Goal: Check status: Check status

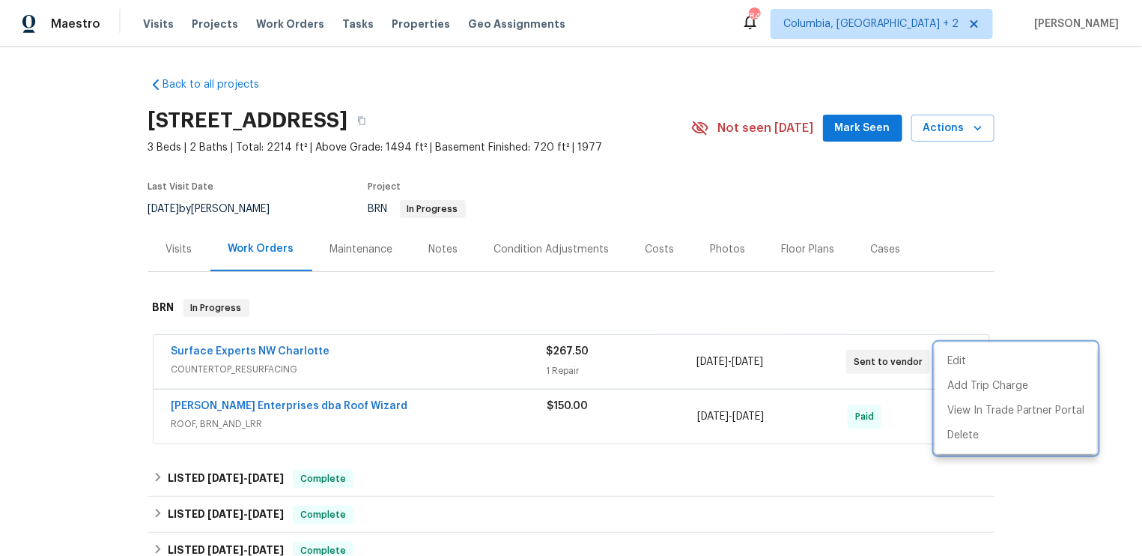
click at [921, 17] on div at bounding box center [571, 278] width 1142 height 556
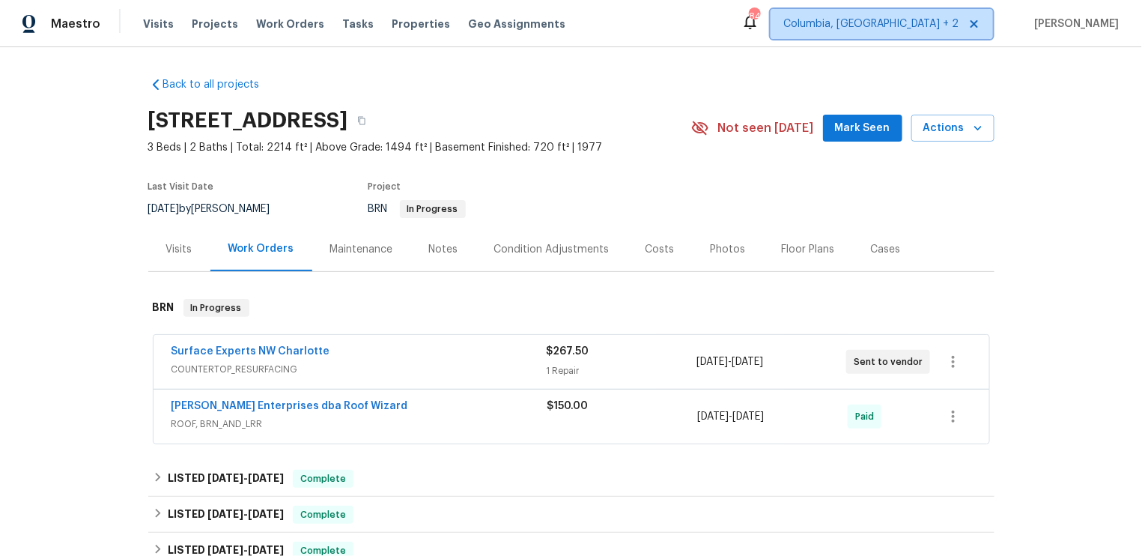
click at [931, 23] on span "Columbia, SC + 2" at bounding box center [870, 23] width 175 height 15
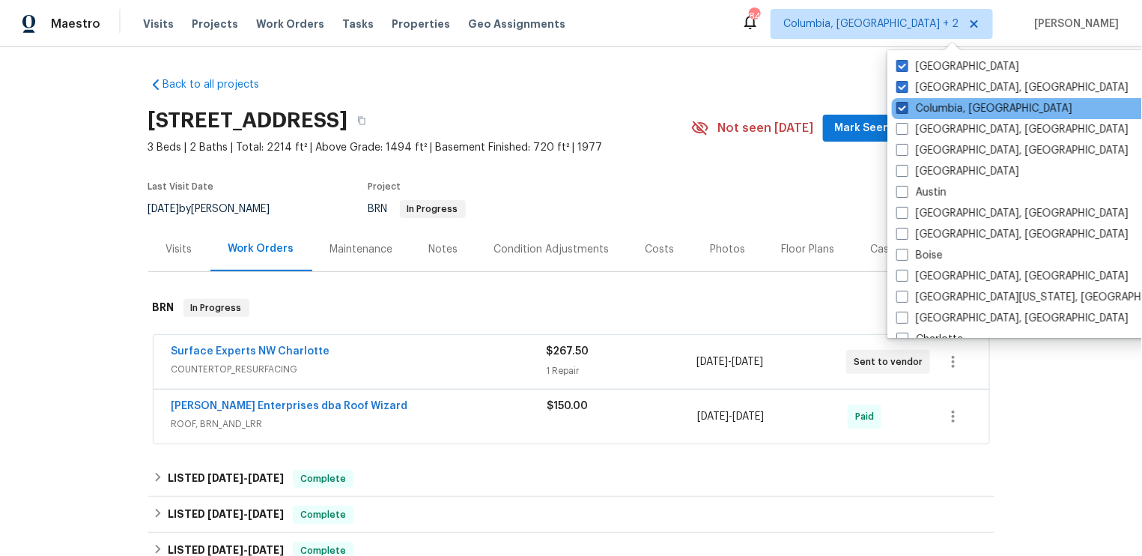
click at [901, 108] on span at bounding box center [902, 108] width 12 height 12
click at [901, 108] on input "Columbia, SC" at bounding box center [901, 106] width 10 height 10
checkbox input "false"
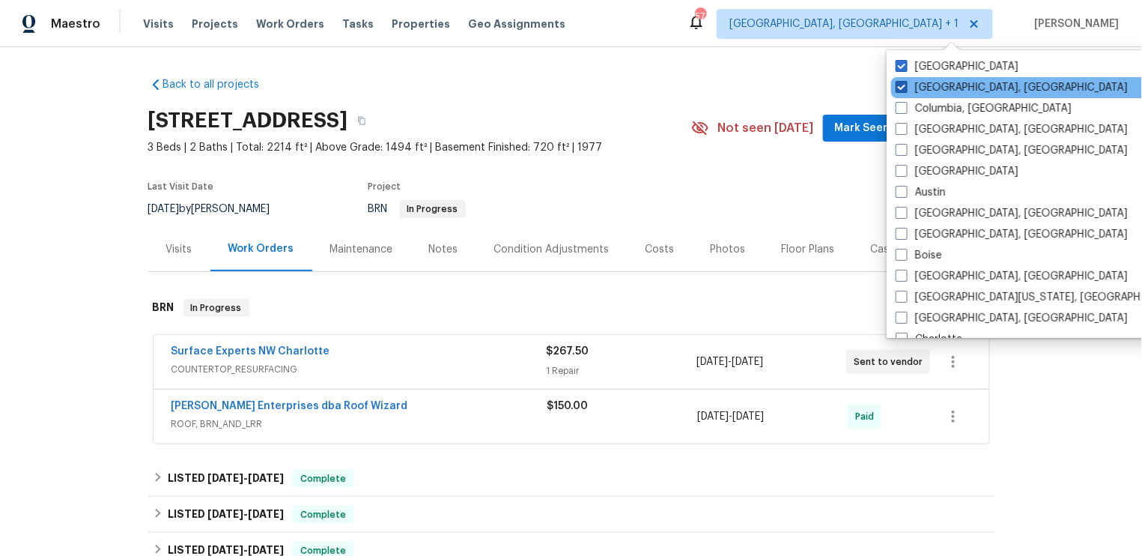
click at [902, 87] on span at bounding box center [902, 87] width 12 height 12
click at [902, 87] on input "Greenville, SC" at bounding box center [901, 85] width 10 height 10
checkbox input "false"
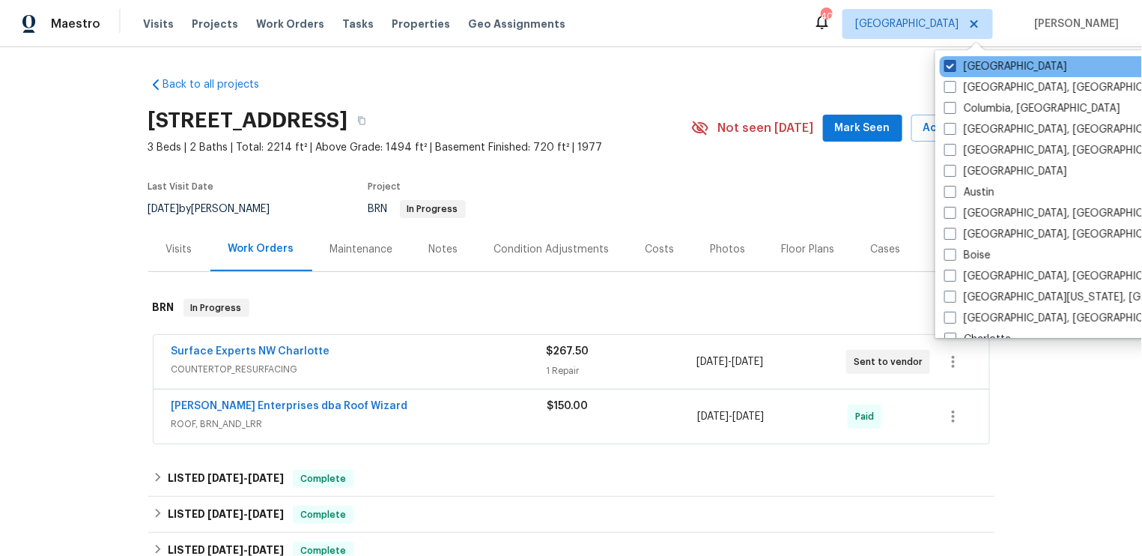
click at [953, 67] on span at bounding box center [950, 66] width 12 height 12
click at [953, 67] on input "Raleigh" at bounding box center [949, 64] width 10 height 10
checkbox input "false"
checkbox input "true"
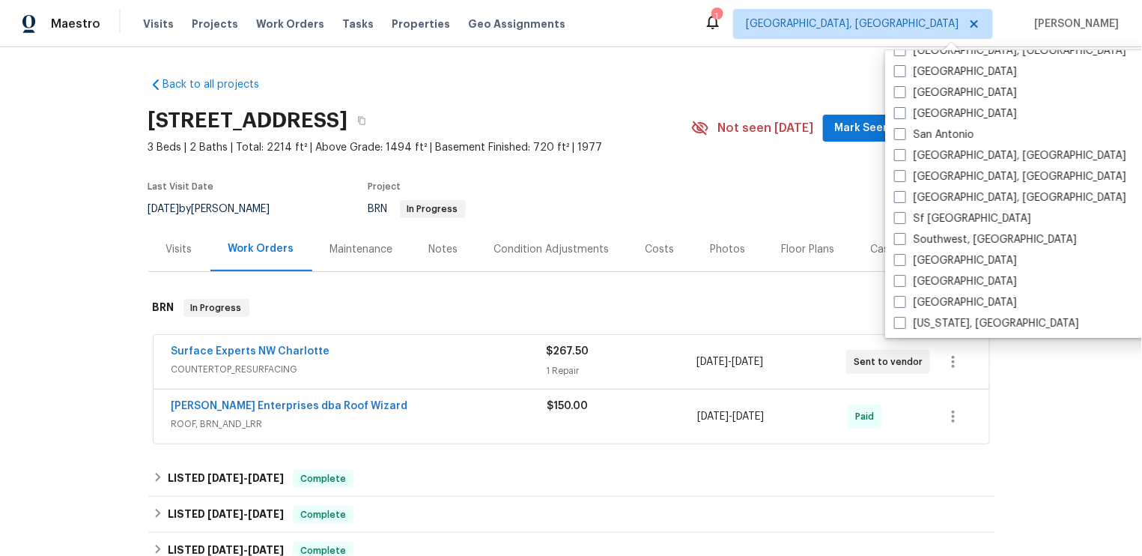
scroll to position [1003, 0]
click at [903, 318] on span at bounding box center [900, 321] width 12 height 12
click at [903, 318] on input "Washington, DC" at bounding box center [899, 320] width 10 height 10
checkbox input "true"
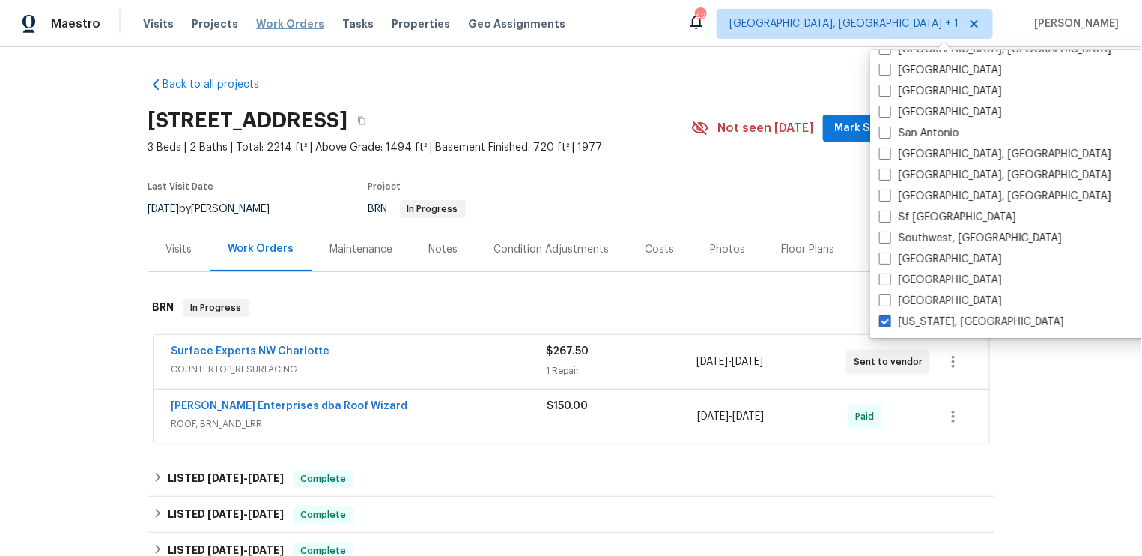
click at [287, 20] on span "Work Orders" at bounding box center [290, 23] width 68 height 15
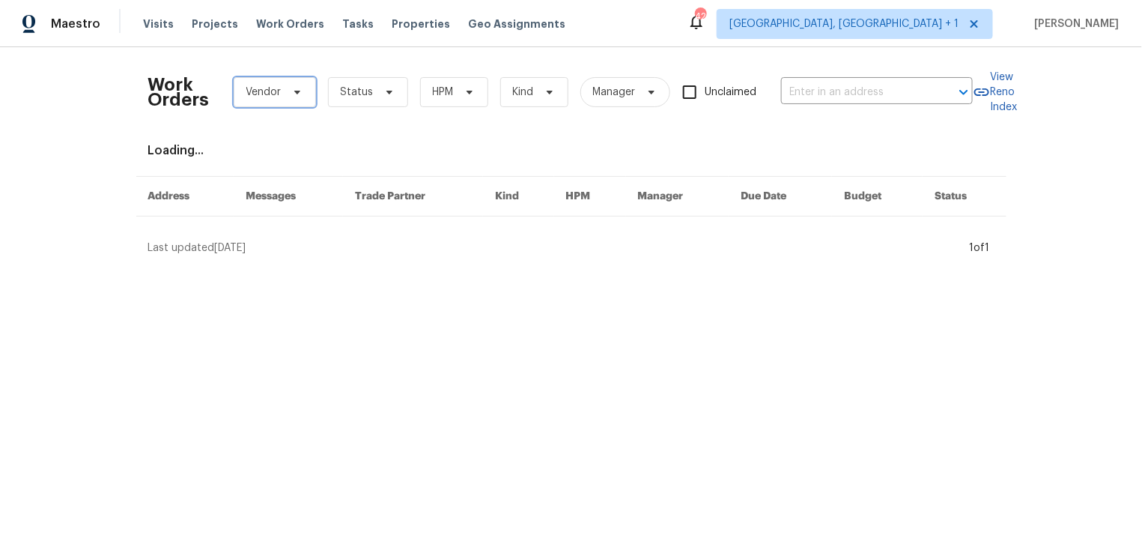
click at [282, 93] on span "Vendor" at bounding box center [275, 92] width 82 height 30
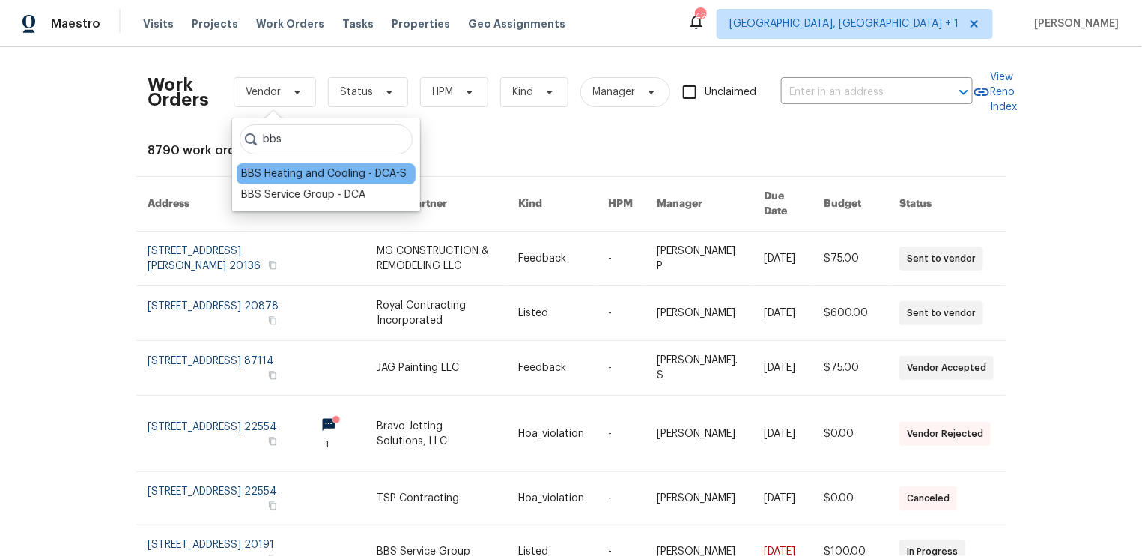
type input "bbs"
click at [315, 174] on div "BBS Heating and Cooling - DCA-S" at bounding box center [323, 173] width 165 height 15
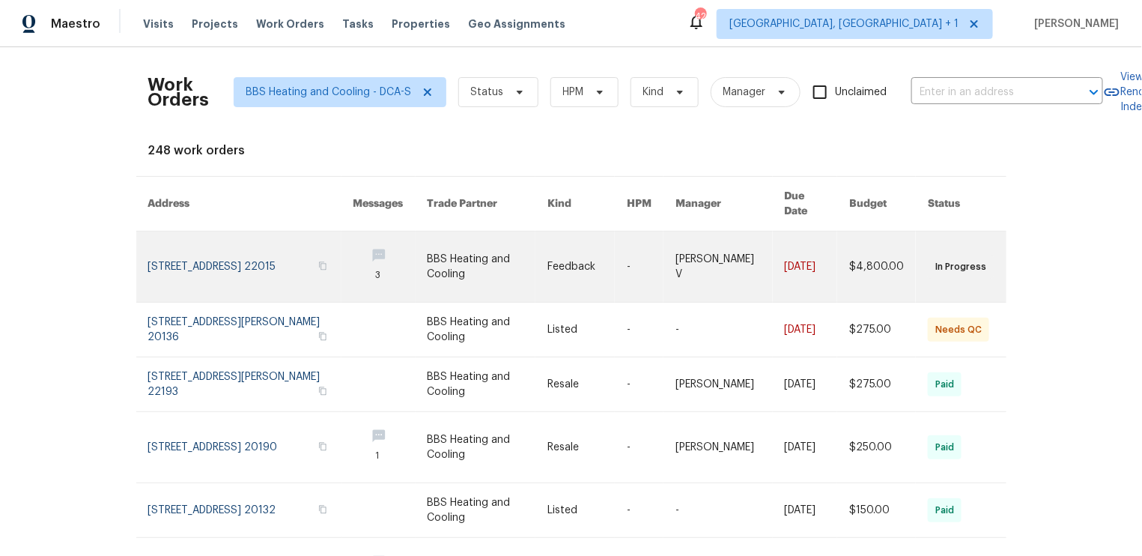
click at [273, 243] on link at bounding box center [250, 266] width 205 height 70
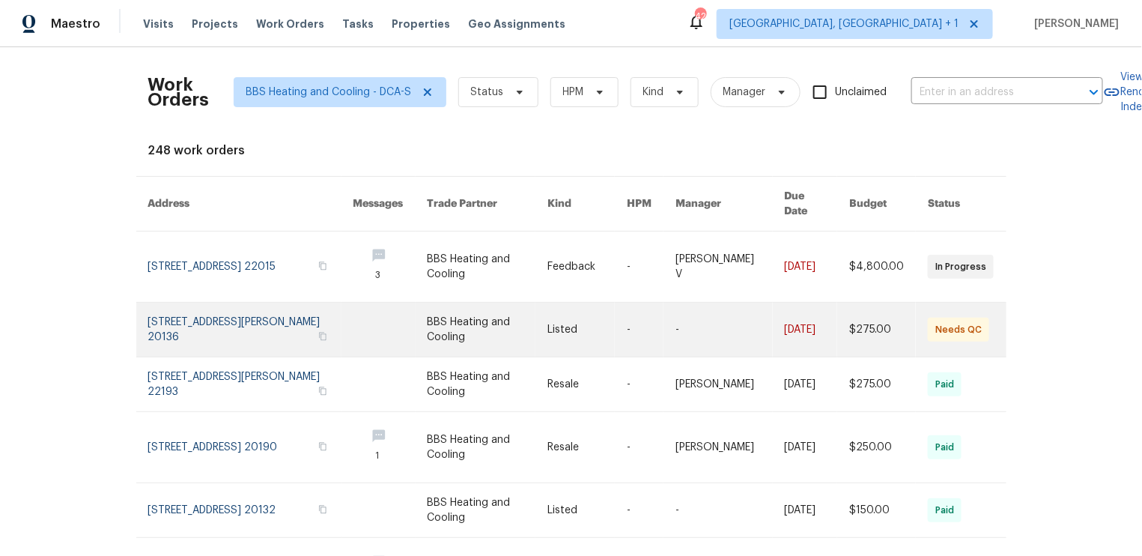
click at [266, 308] on link at bounding box center [250, 330] width 205 height 54
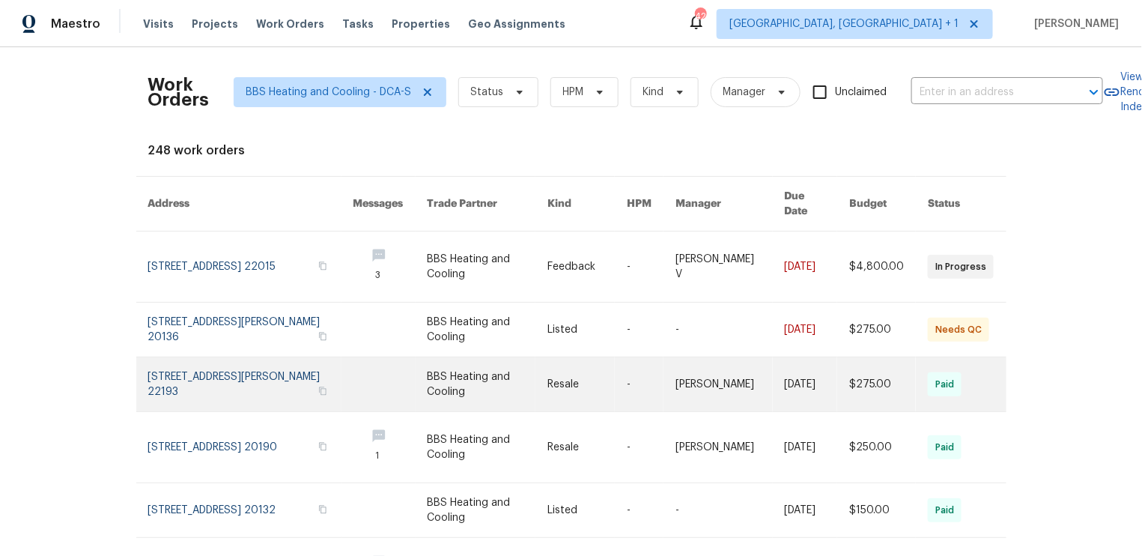
click at [258, 368] on link at bounding box center [250, 384] width 205 height 54
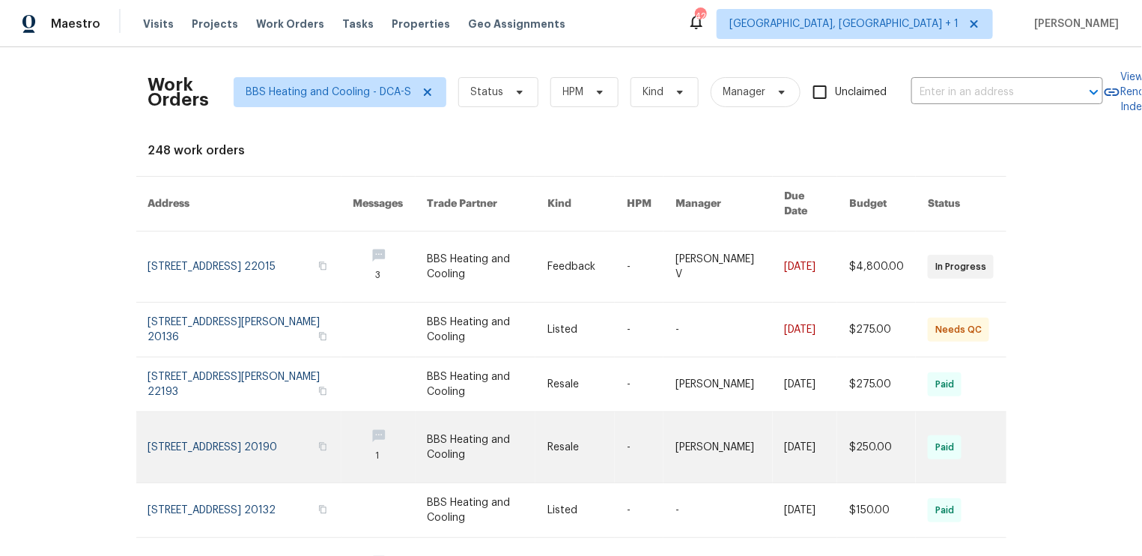
click at [242, 425] on link at bounding box center [250, 447] width 205 height 70
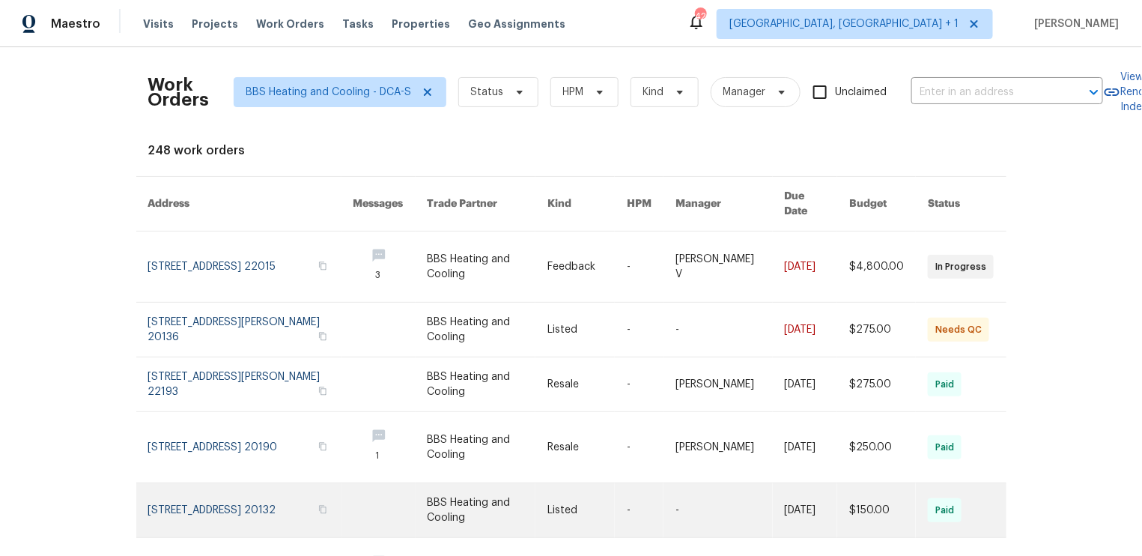
click at [246, 483] on link at bounding box center [250, 510] width 205 height 54
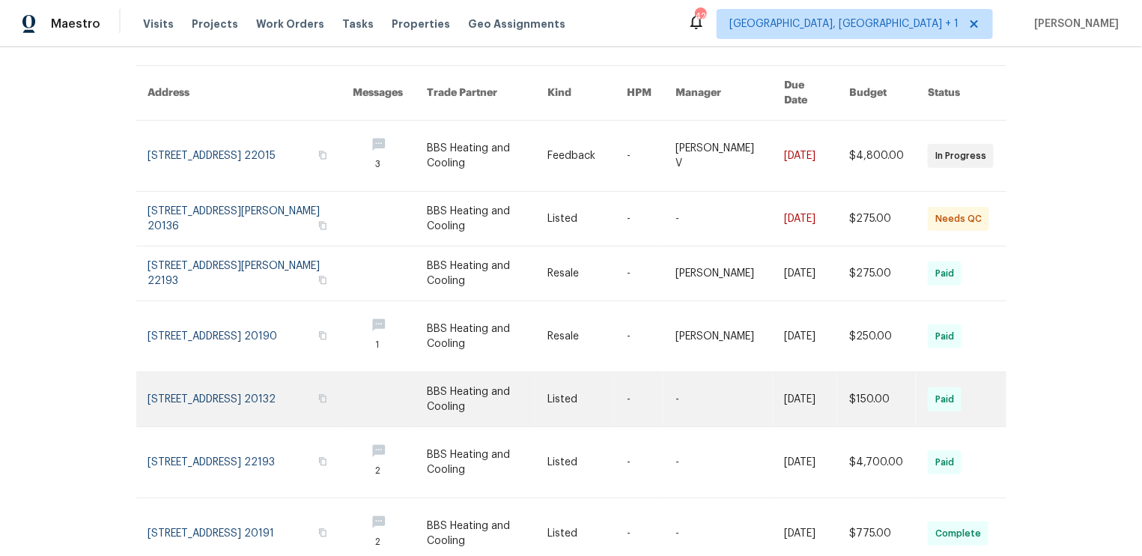
scroll to position [116, 0]
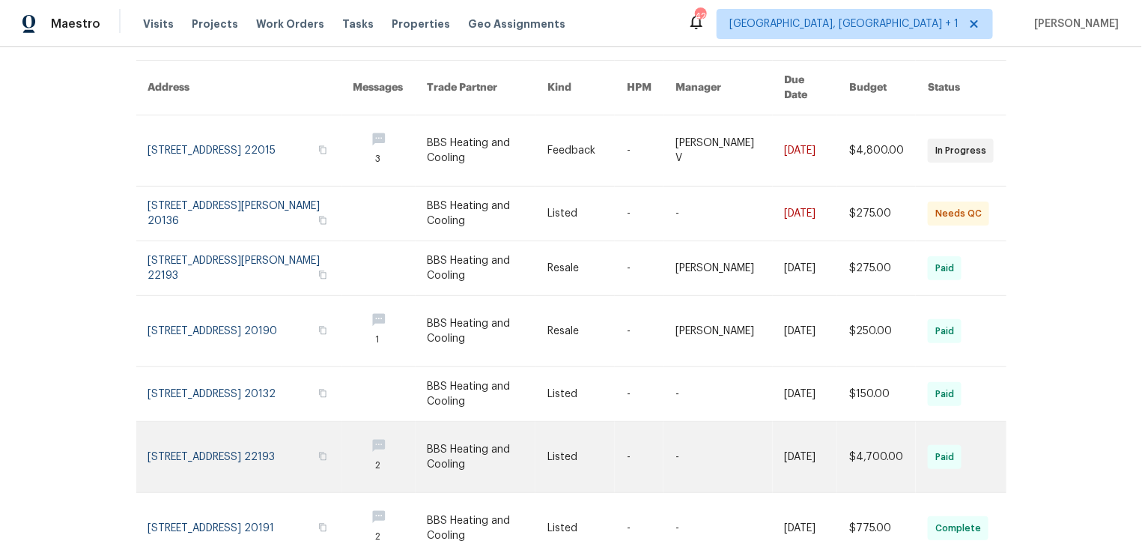
click at [247, 447] on link at bounding box center [250, 457] width 205 height 70
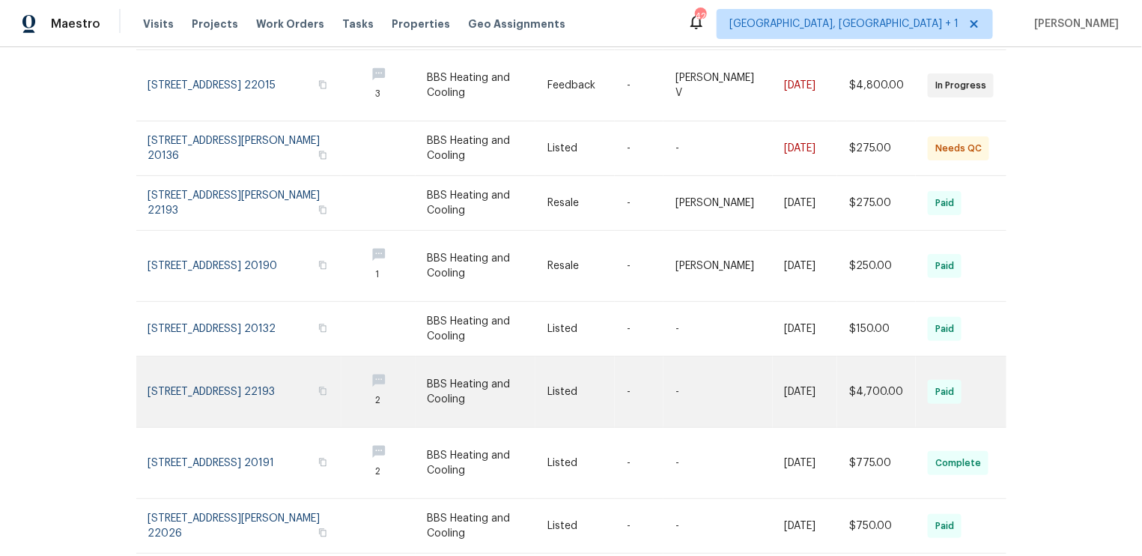
scroll to position [185, 0]
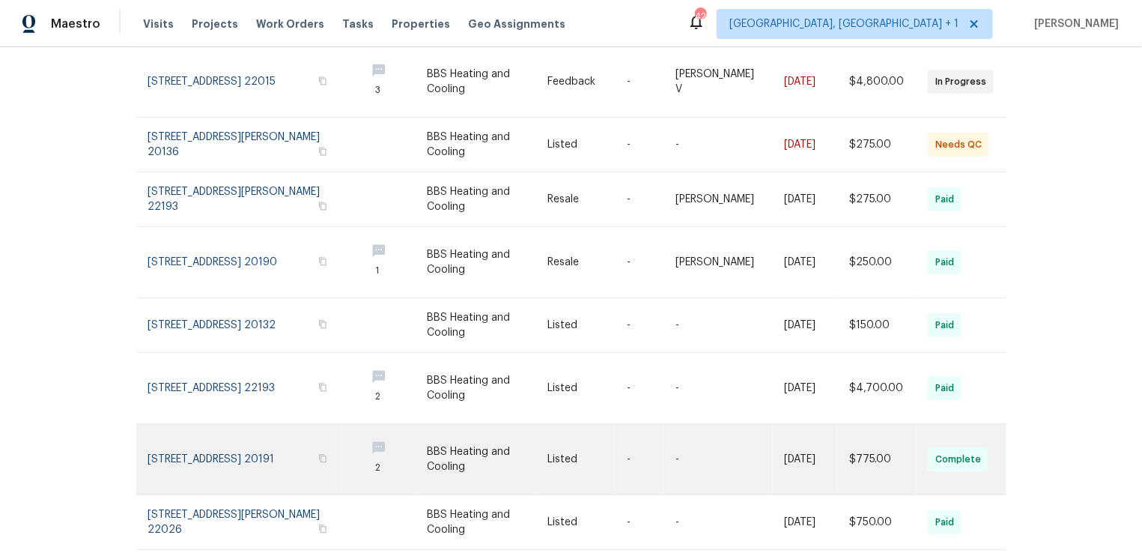
click at [246, 441] on link at bounding box center [250, 459] width 205 height 70
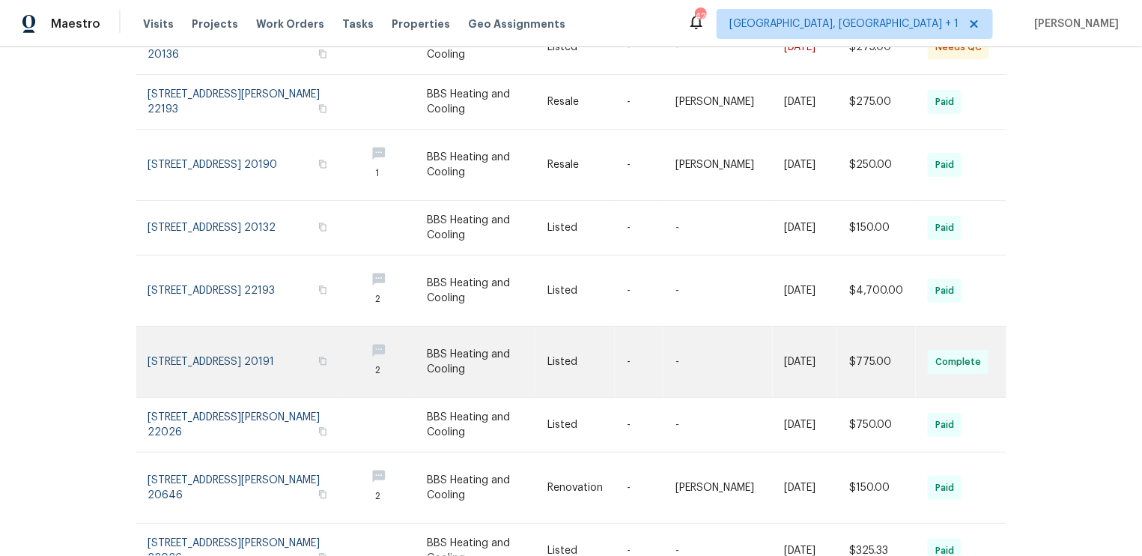
scroll to position [334, 0]
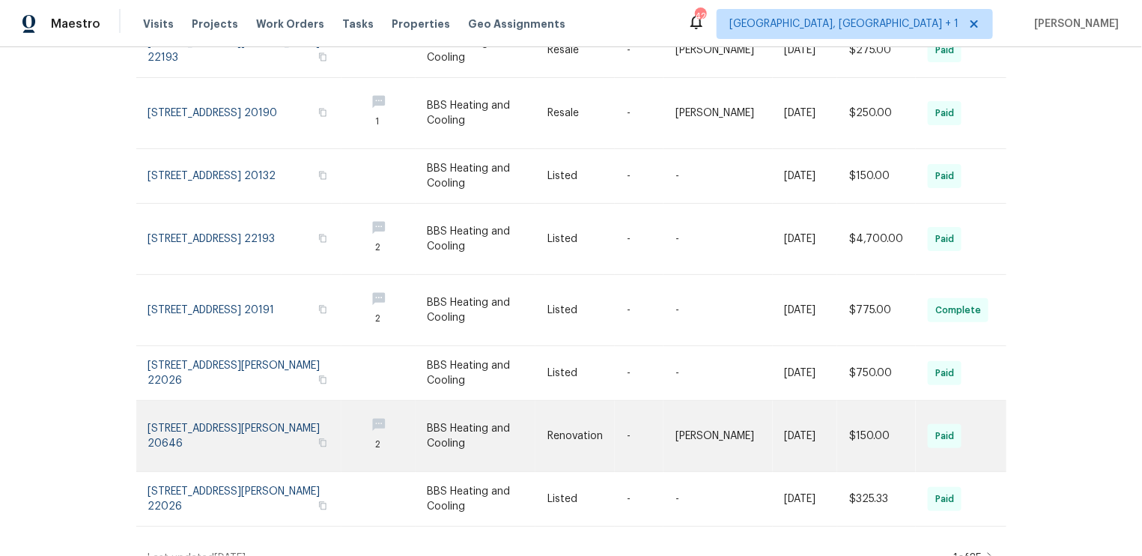
click at [239, 431] on link at bounding box center [250, 436] width 205 height 70
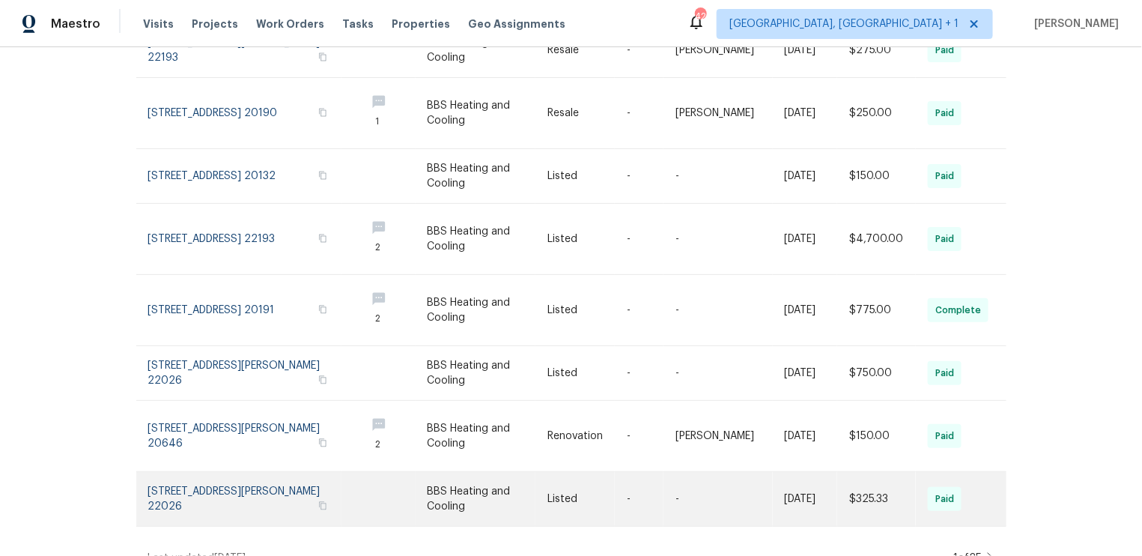
click at [252, 473] on link at bounding box center [250, 499] width 205 height 54
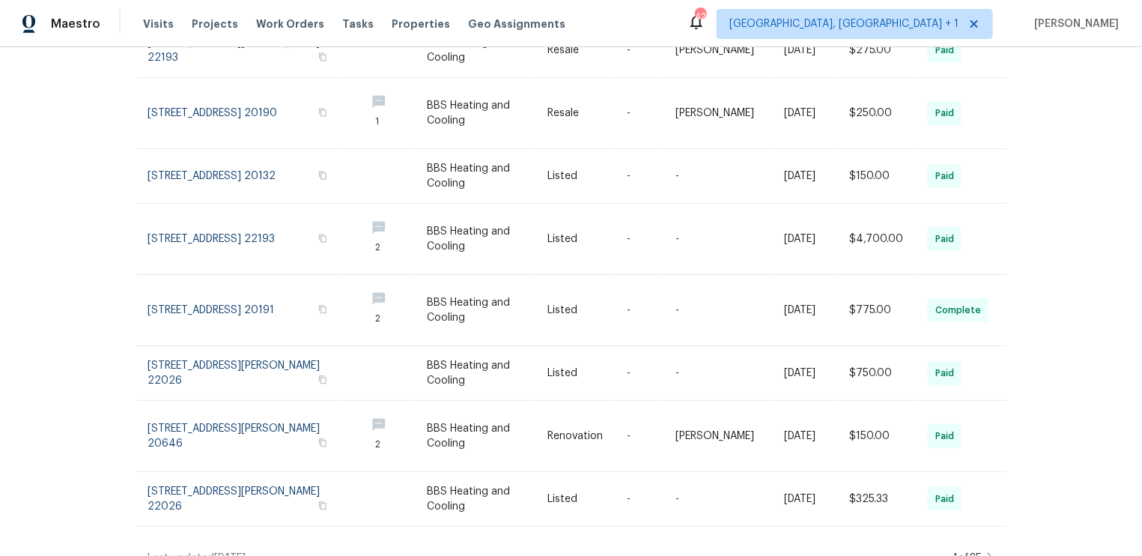
click at [988, 553] on icon at bounding box center [991, 558] width 6 height 10
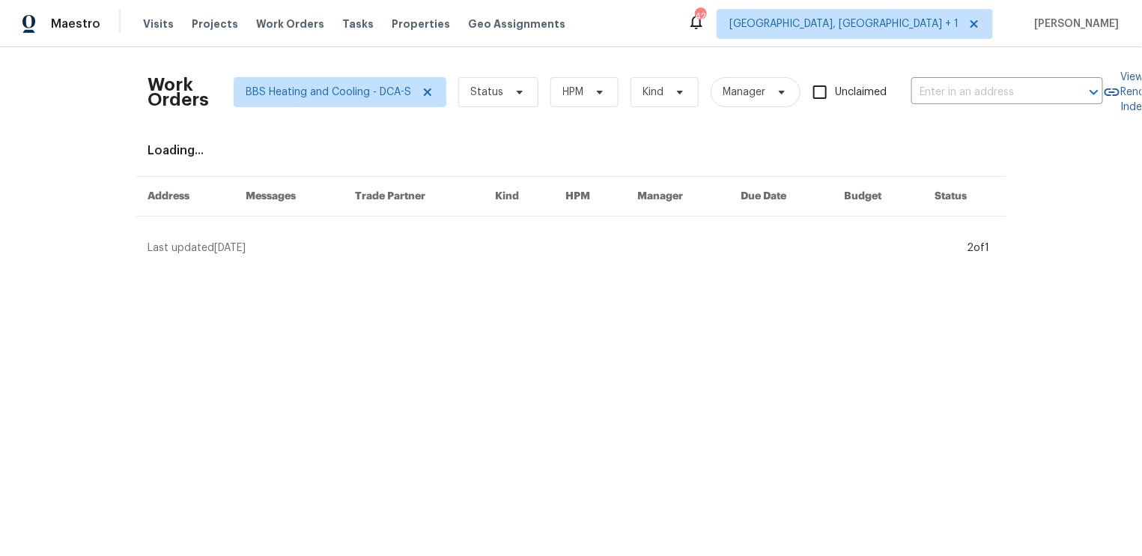
scroll to position [0, 0]
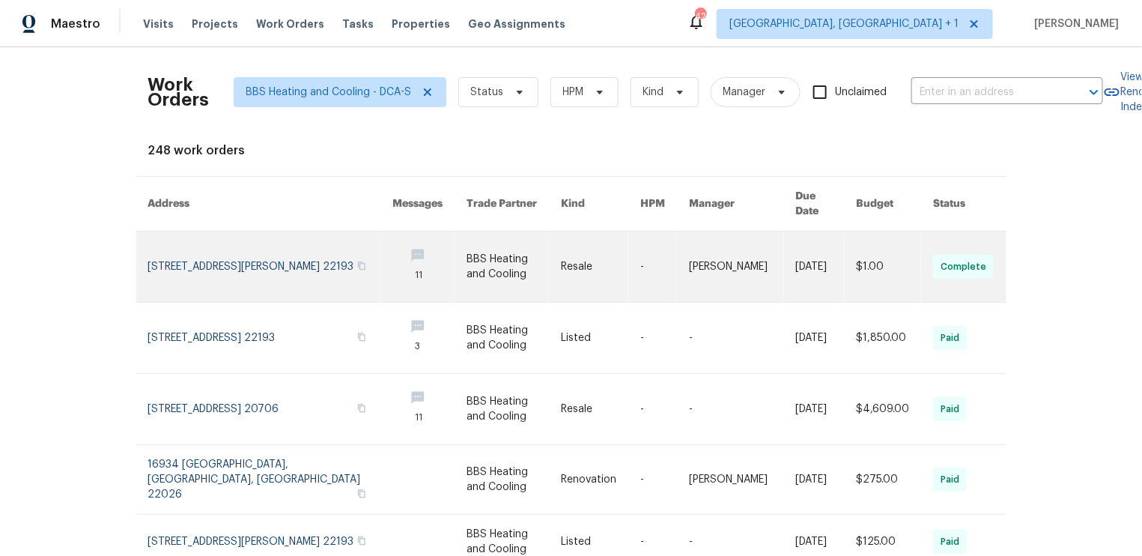
click at [246, 254] on link at bounding box center [270, 266] width 244 height 70
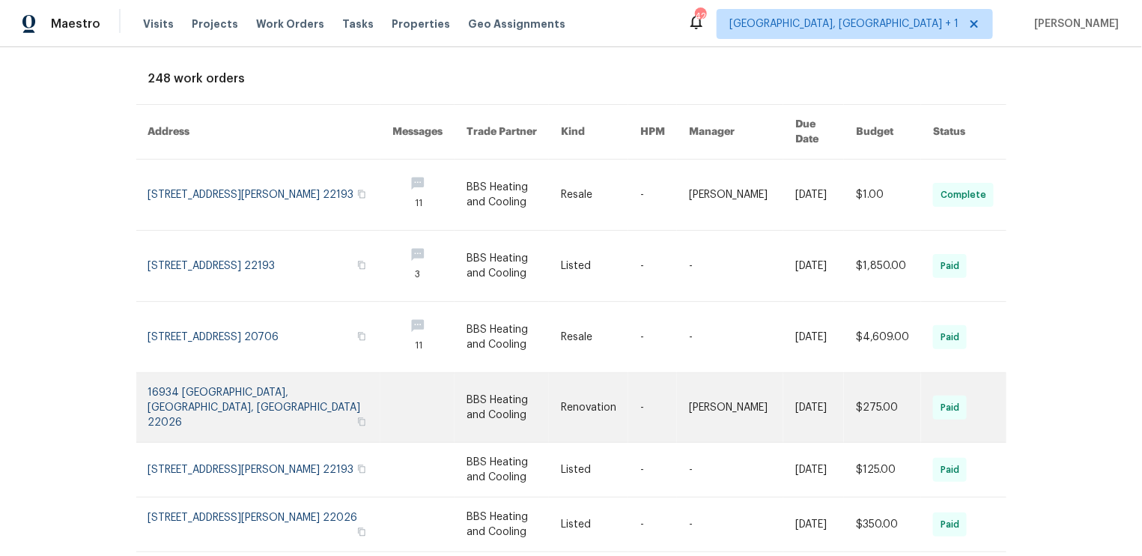
scroll to position [76, 0]
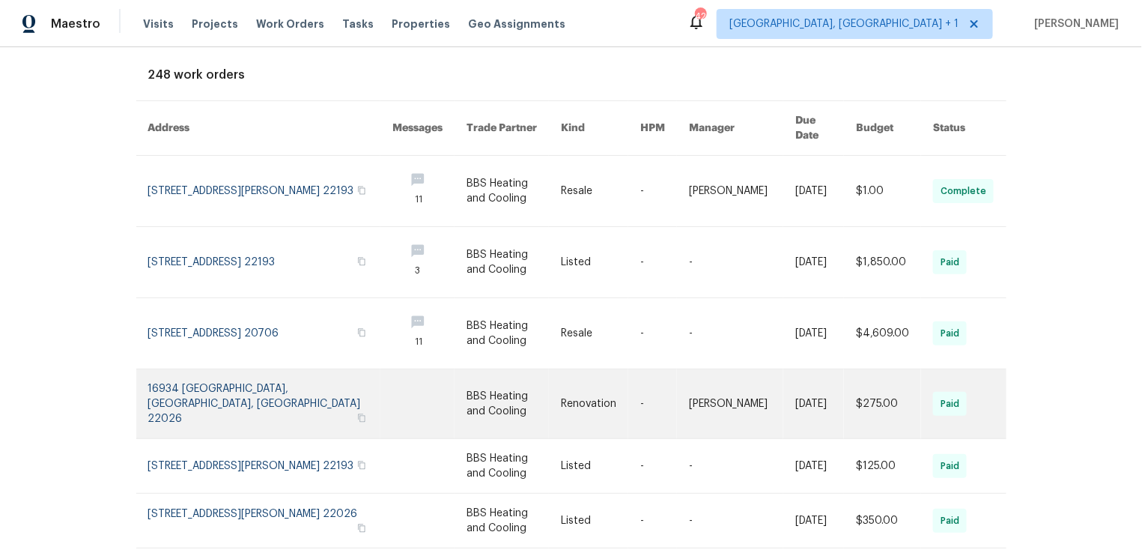
click at [239, 385] on link at bounding box center [270, 403] width 244 height 69
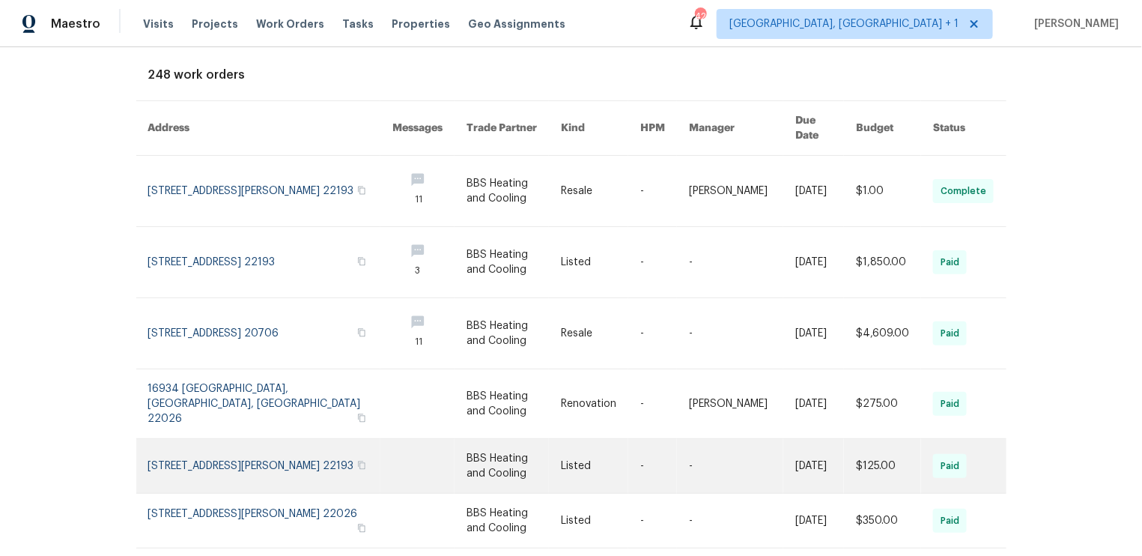
click at [243, 439] on link at bounding box center [270, 466] width 244 height 54
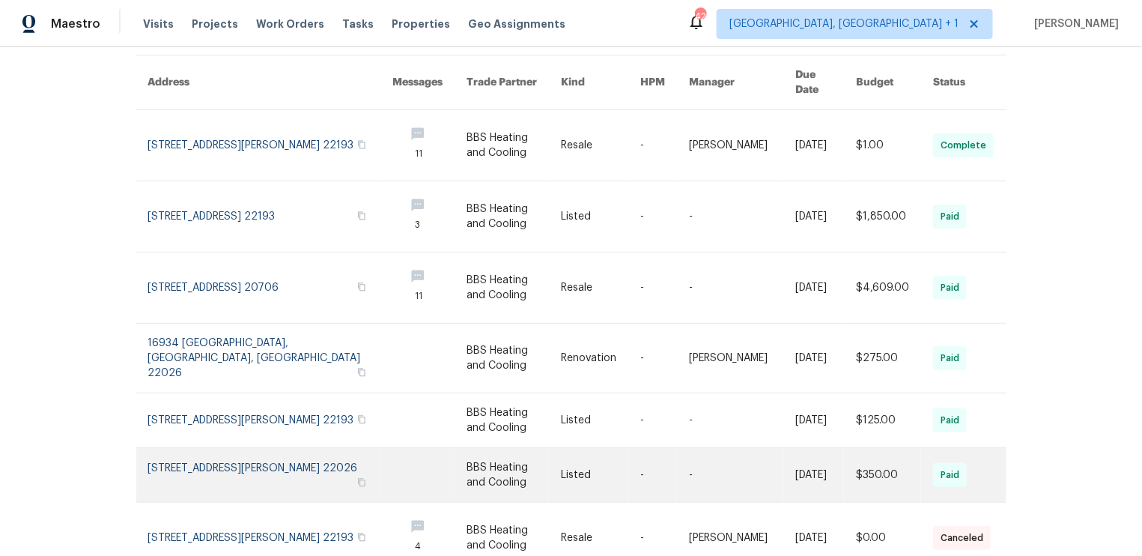
scroll to position [124, 0]
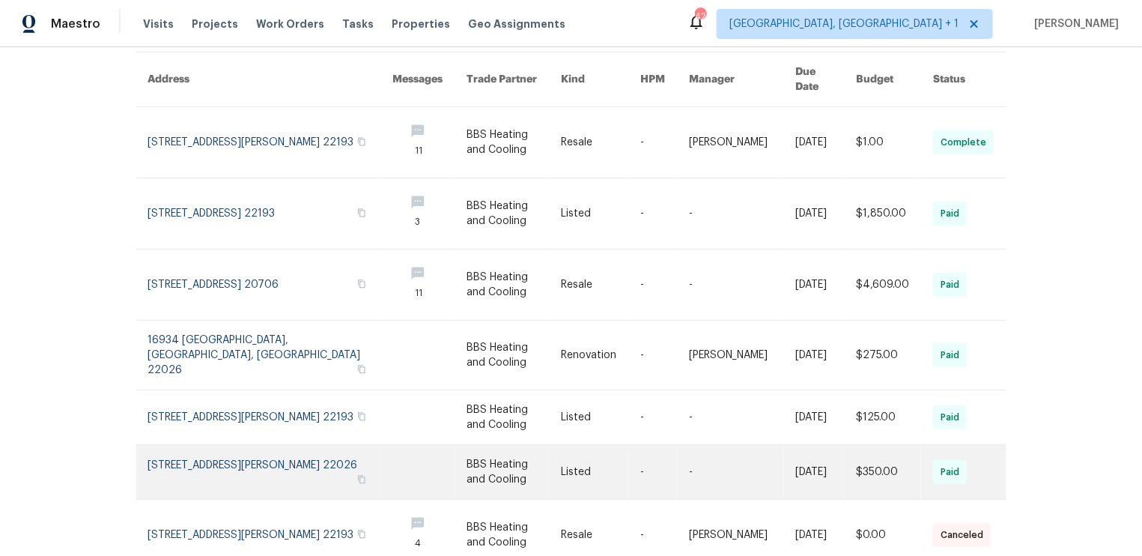
click at [243, 445] on link at bounding box center [270, 472] width 244 height 54
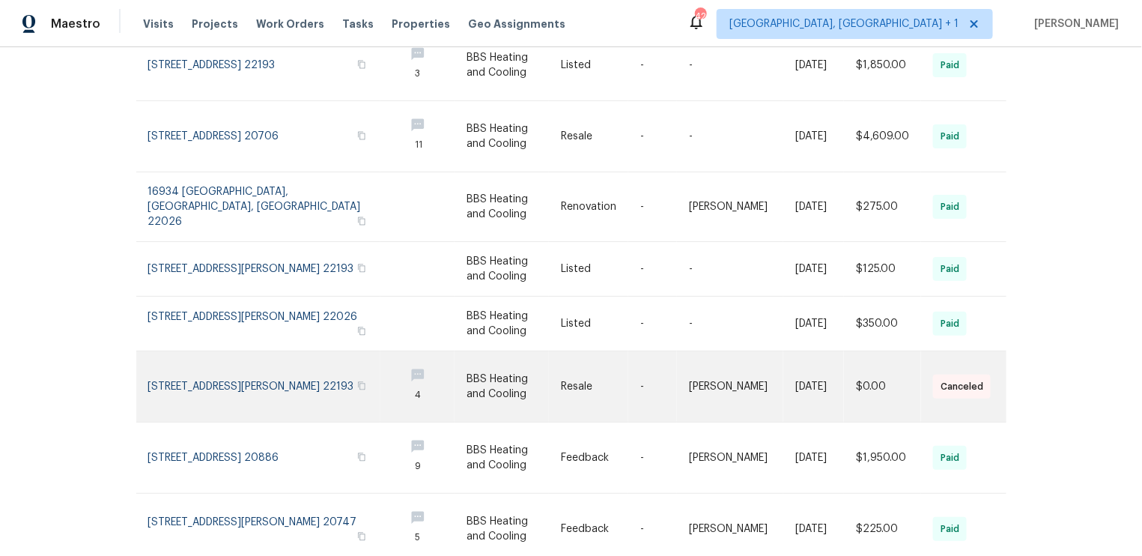
scroll to position [273, 0]
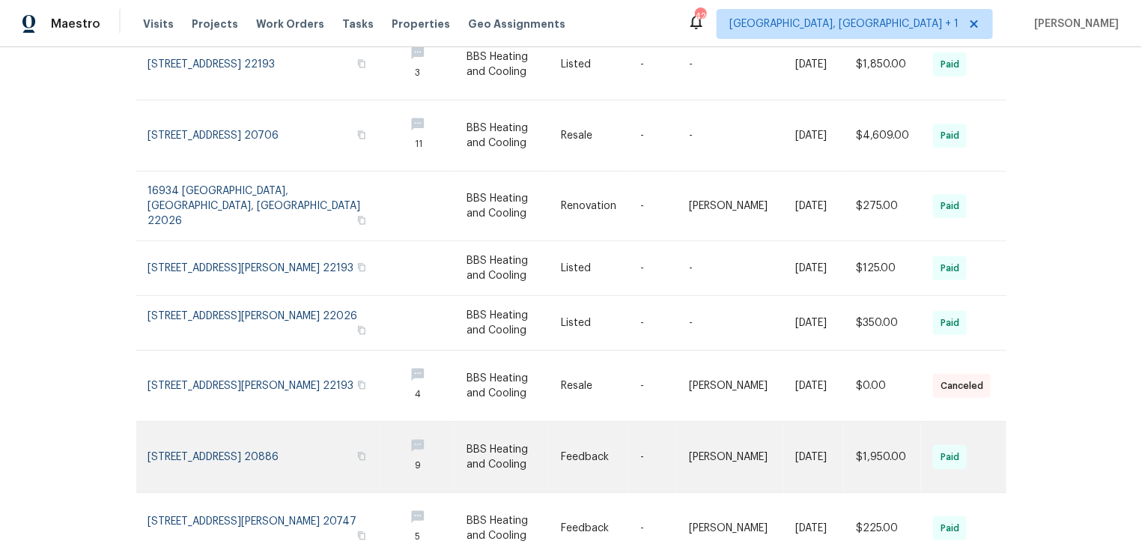
click at [242, 436] on link at bounding box center [270, 457] width 244 height 70
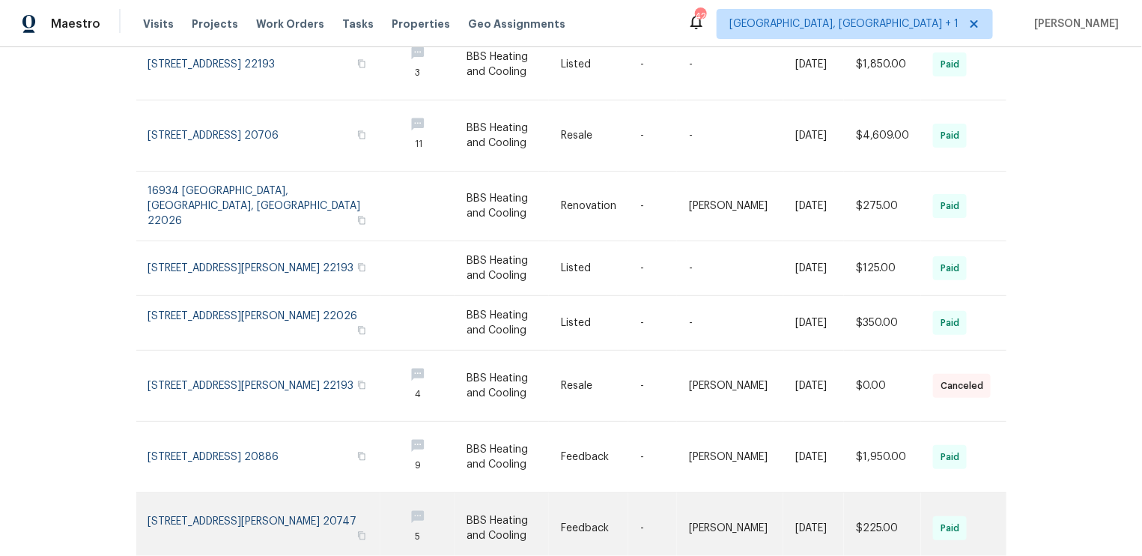
click at [240, 493] on link at bounding box center [270, 528] width 244 height 70
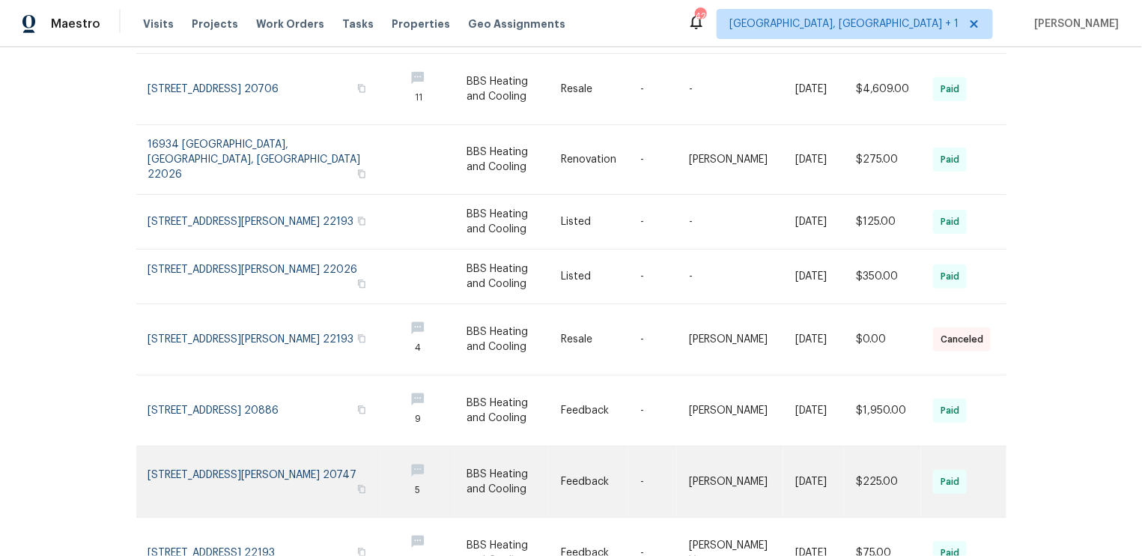
scroll to position [367, 0]
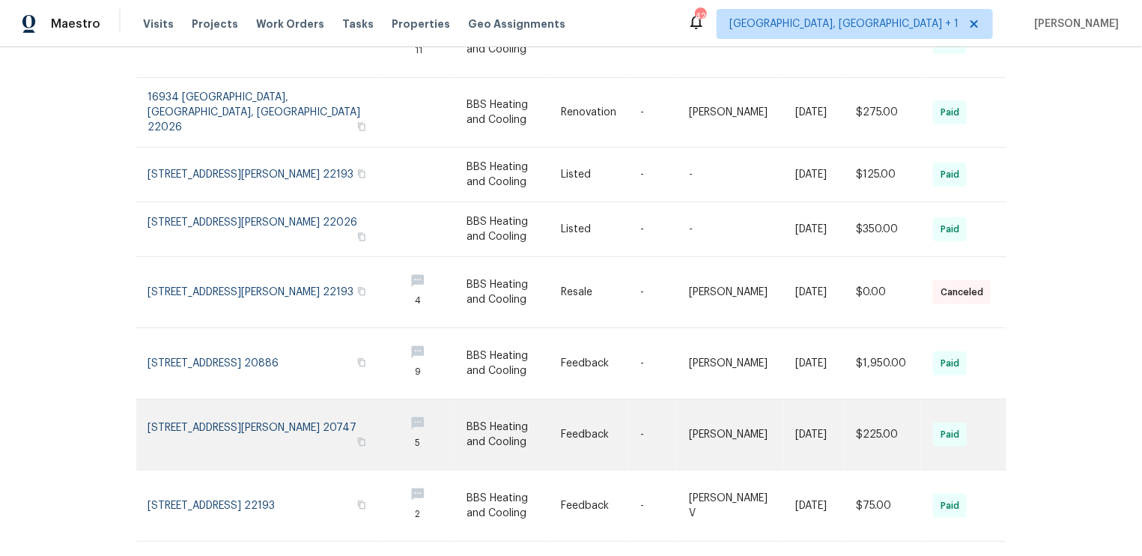
click at [240, 485] on link at bounding box center [270, 505] width 244 height 70
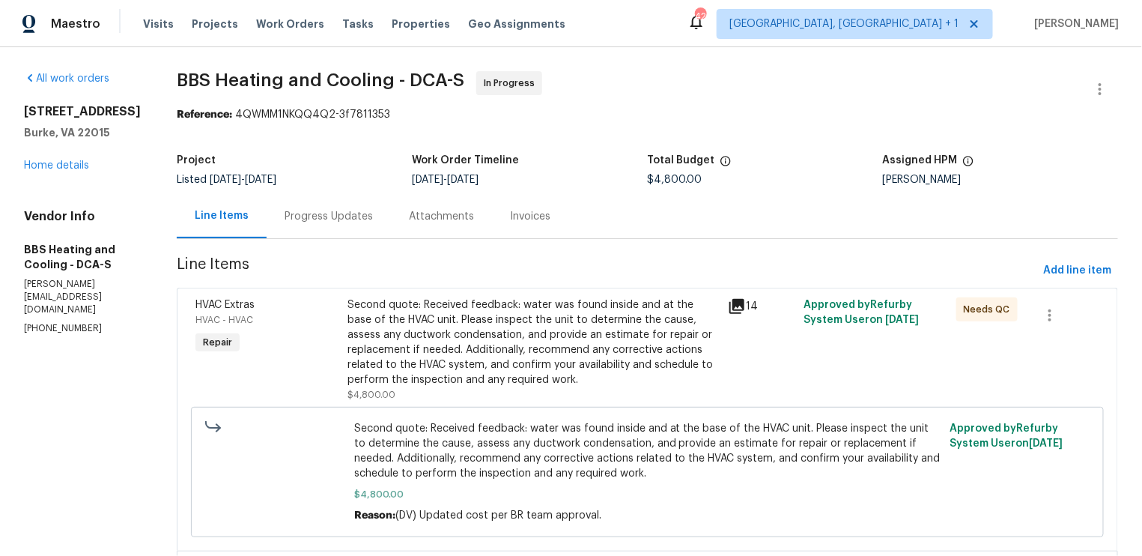
click at [368, 220] on div "Progress Updates" at bounding box center [329, 216] width 88 height 15
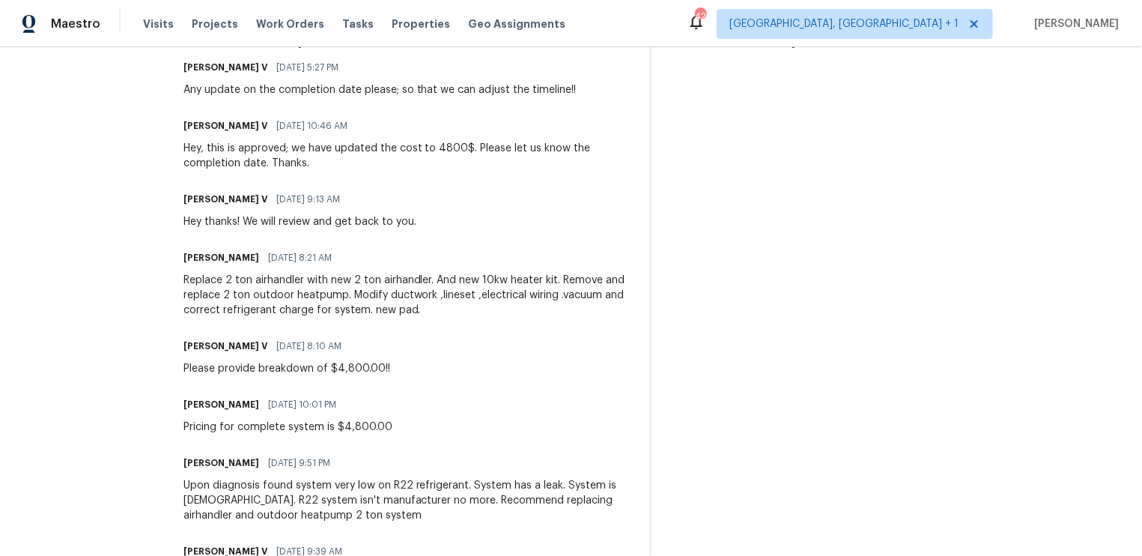
scroll to position [660, 0]
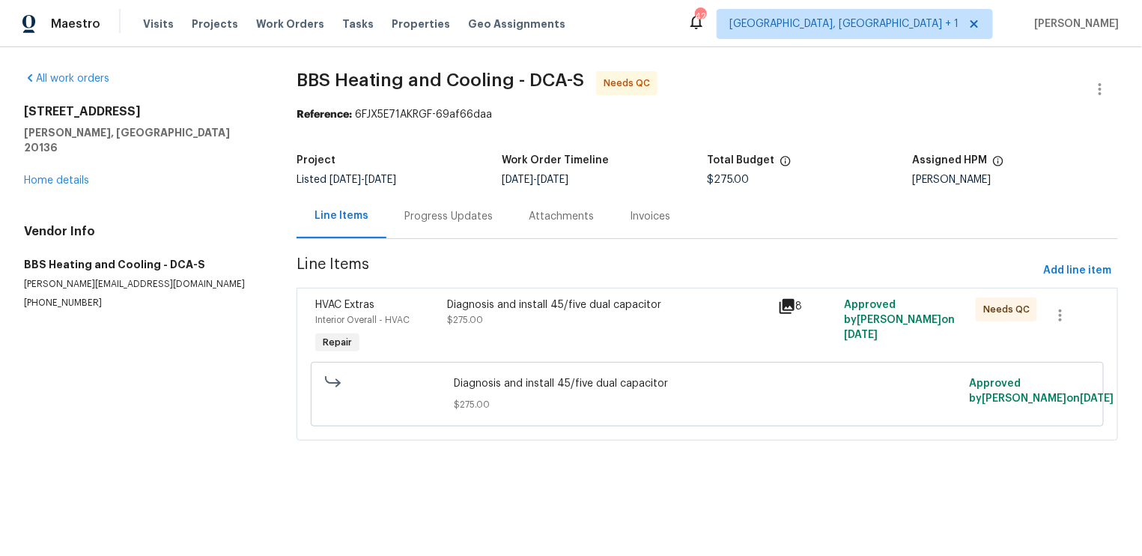
click at [441, 213] on div "Progress Updates" at bounding box center [448, 216] width 88 height 15
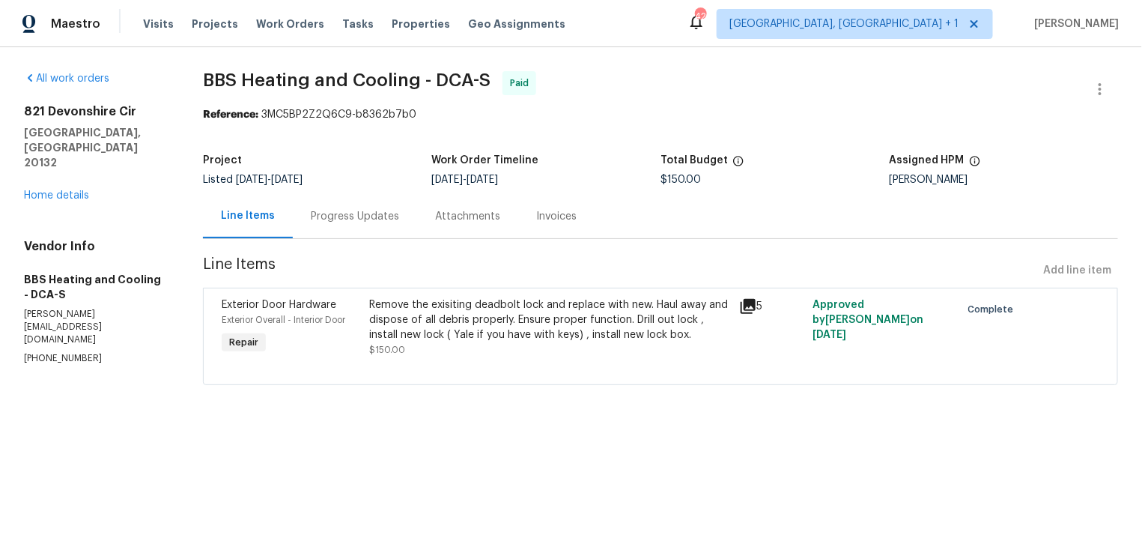
click at [371, 219] on div "Progress Updates" at bounding box center [355, 216] width 88 height 15
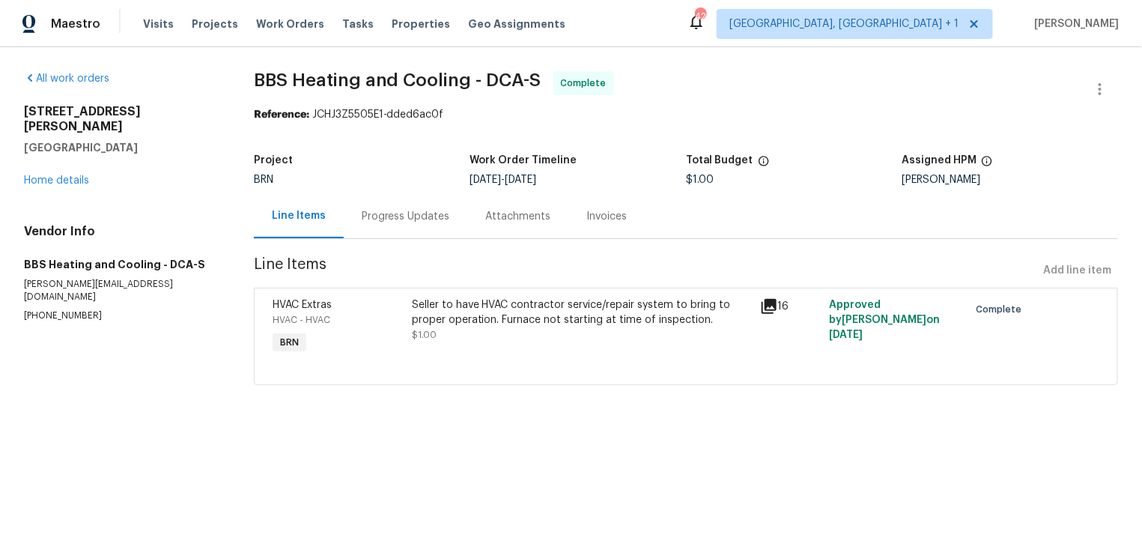
click at [374, 217] on div "Progress Updates" at bounding box center [406, 216] width 88 height 15
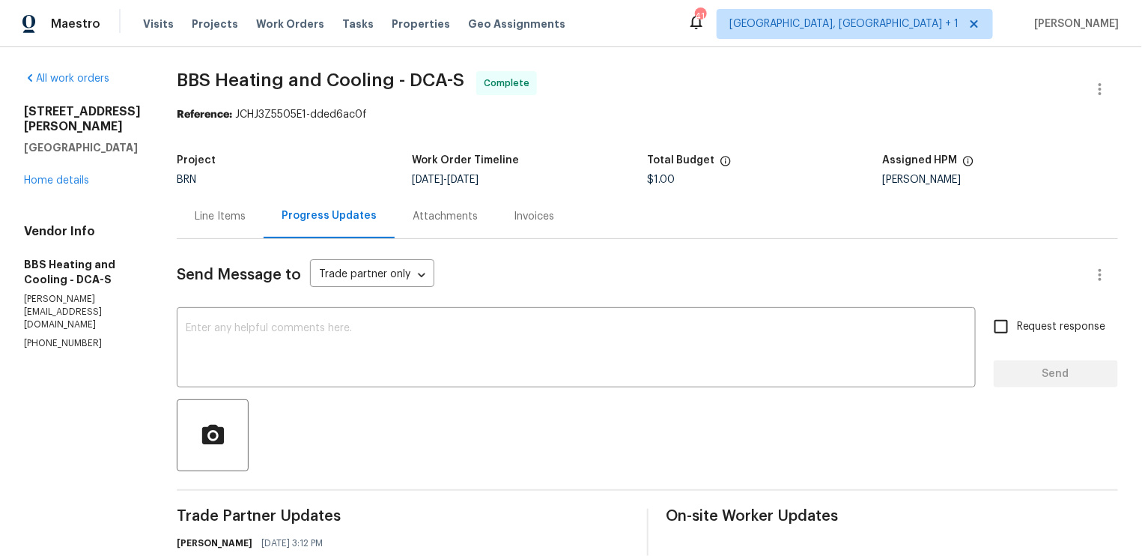
click at [242, 222] on div "Line Items" at bounding box center [220, 216] width 51 height 15
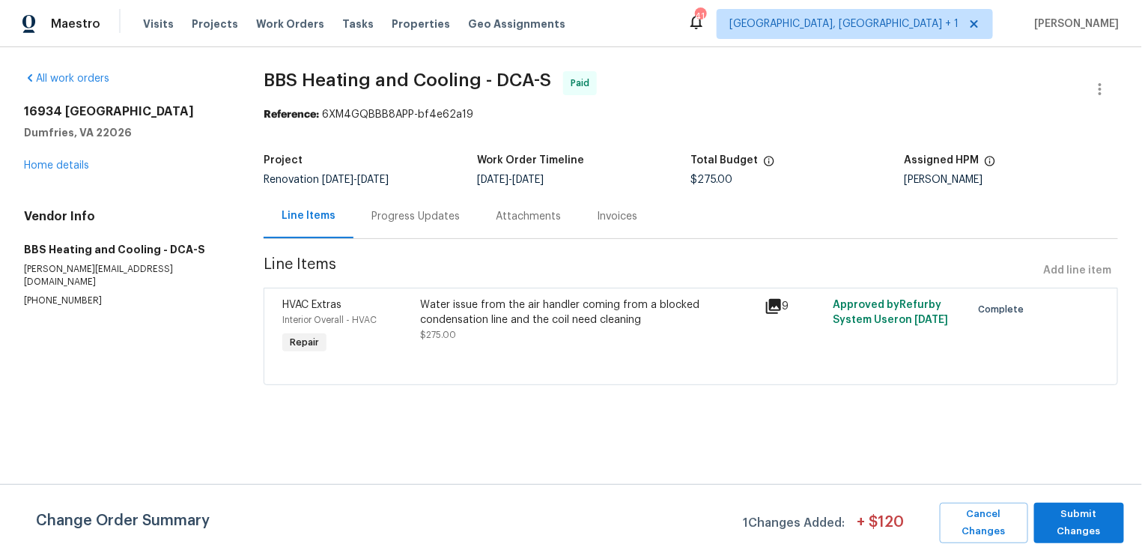
click at [434, 212] on div "Progress Updates" at bounding box center [415, 216] width 88 height 15
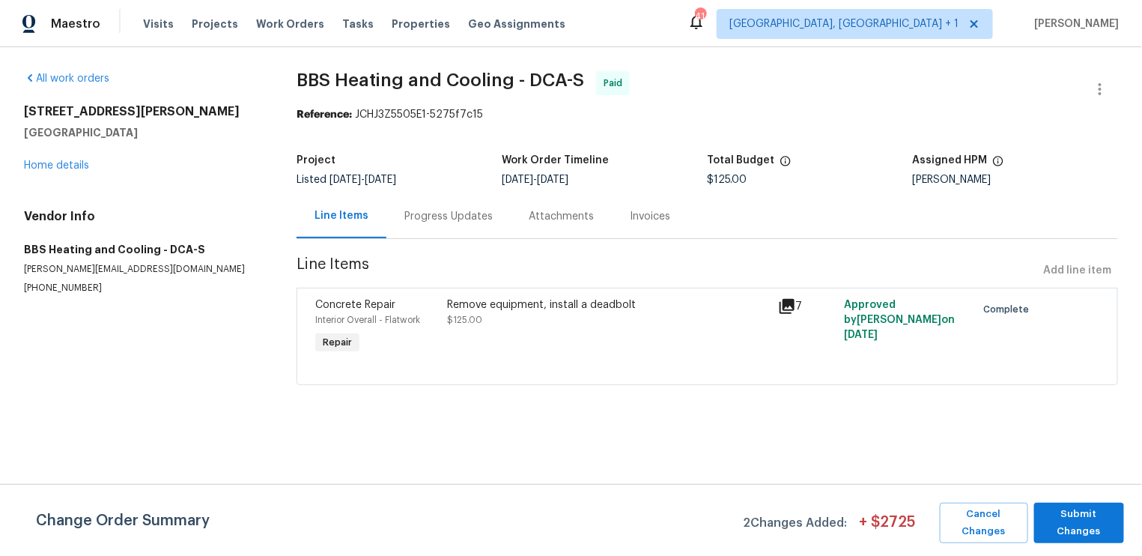
click at [455, 219] on div "Progress Updates" at bounding box center [448, 216] width 88 height 15
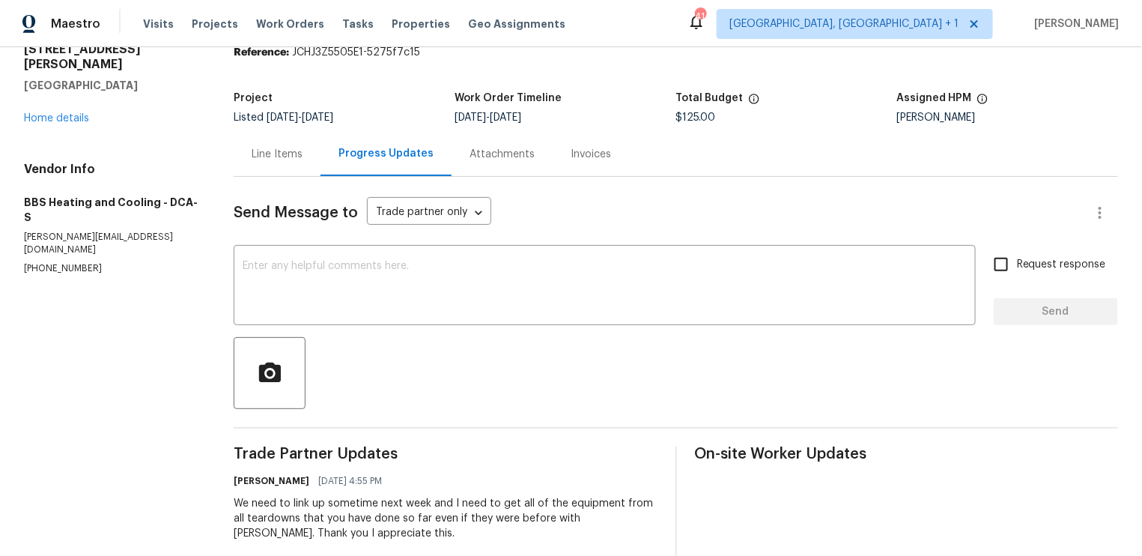
scroll to position [88, 0]
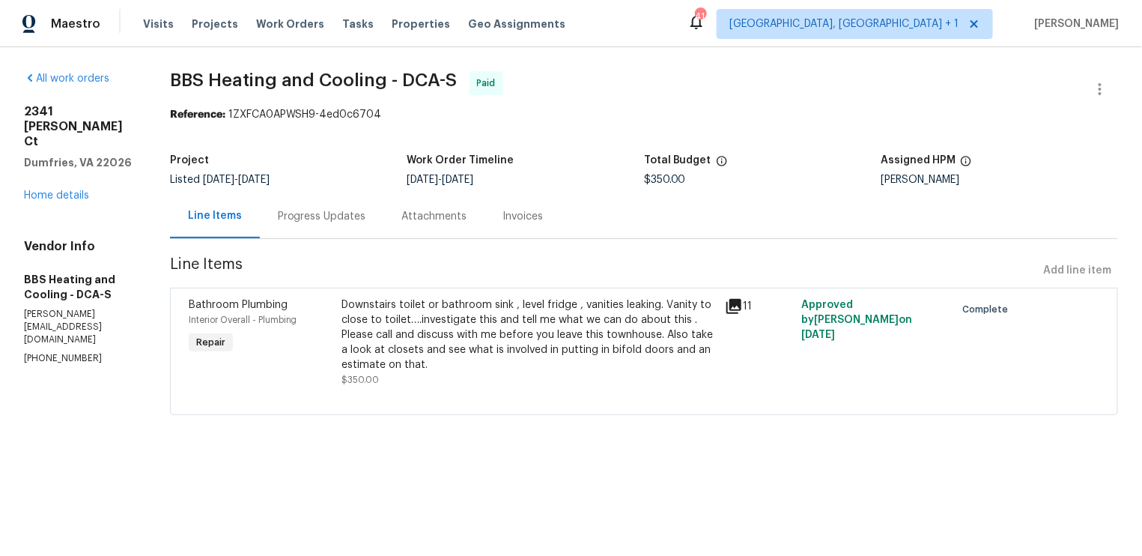
click at [363, 213] on div "Progress Updates" at bounding box center [322, 216] width 88 height 15
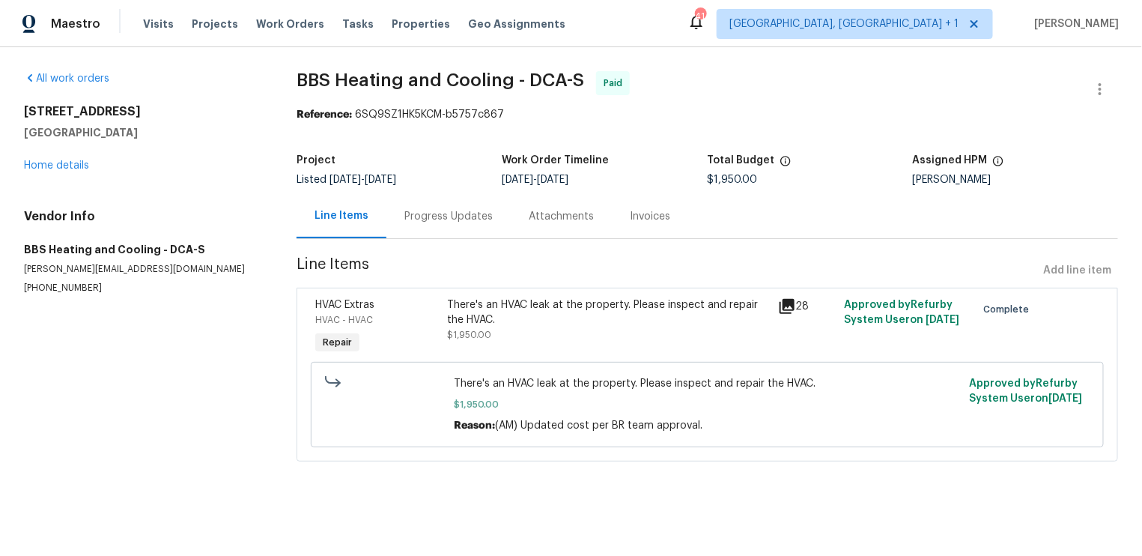
click at [443, 216] on div "Progress Updates" at bounding box center [448, 216] width 88 height 15
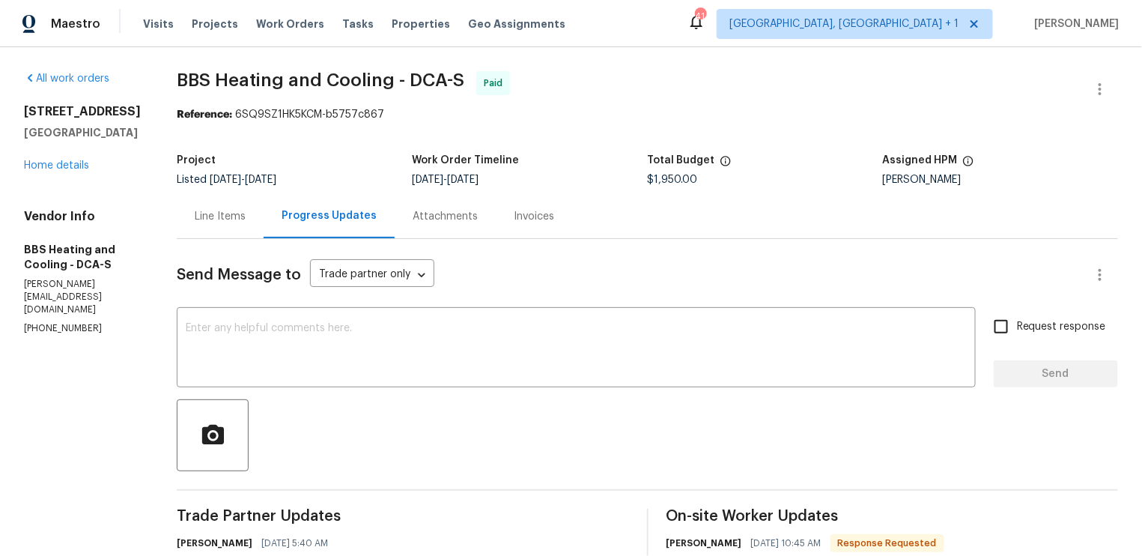
click at [239, 216] on div "Line Items" at bounding box center [220, 216] width 51 height 15
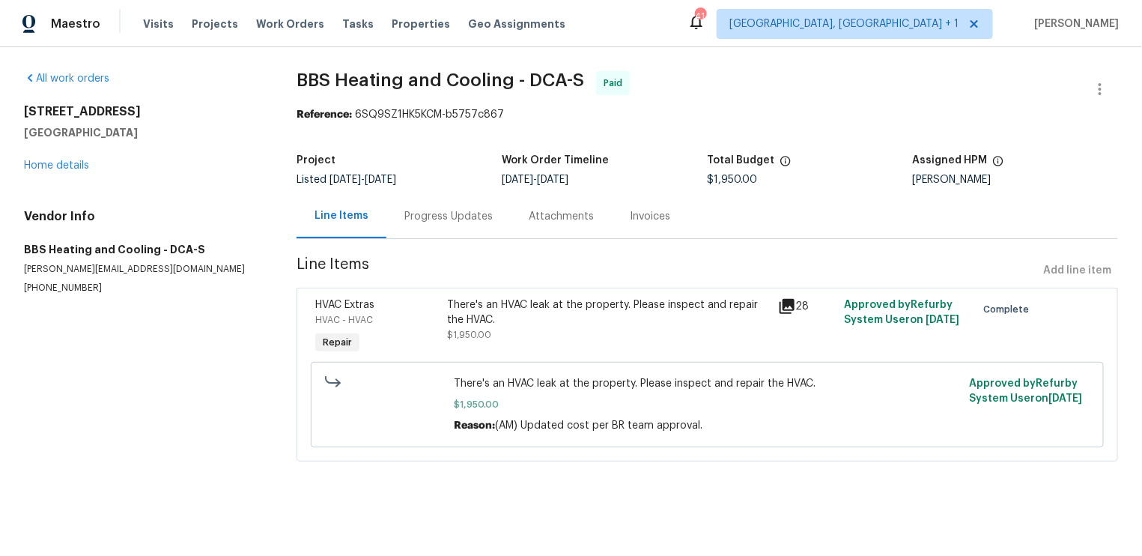
click at [428, 218] on div "Progress Updates" at bounding box center [448, 216] width 88 height 15
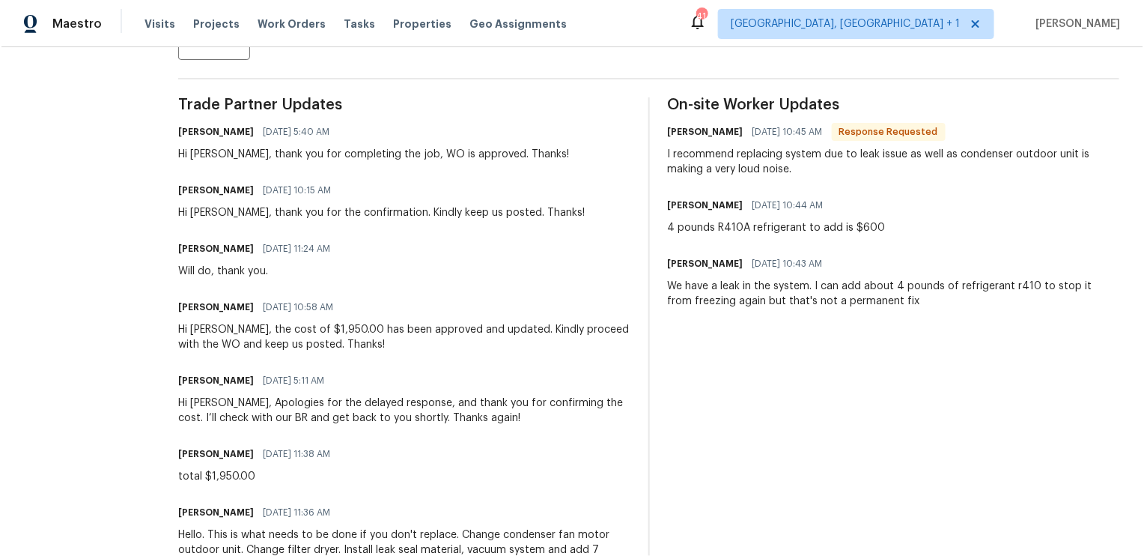
scroll to position [418, 0]
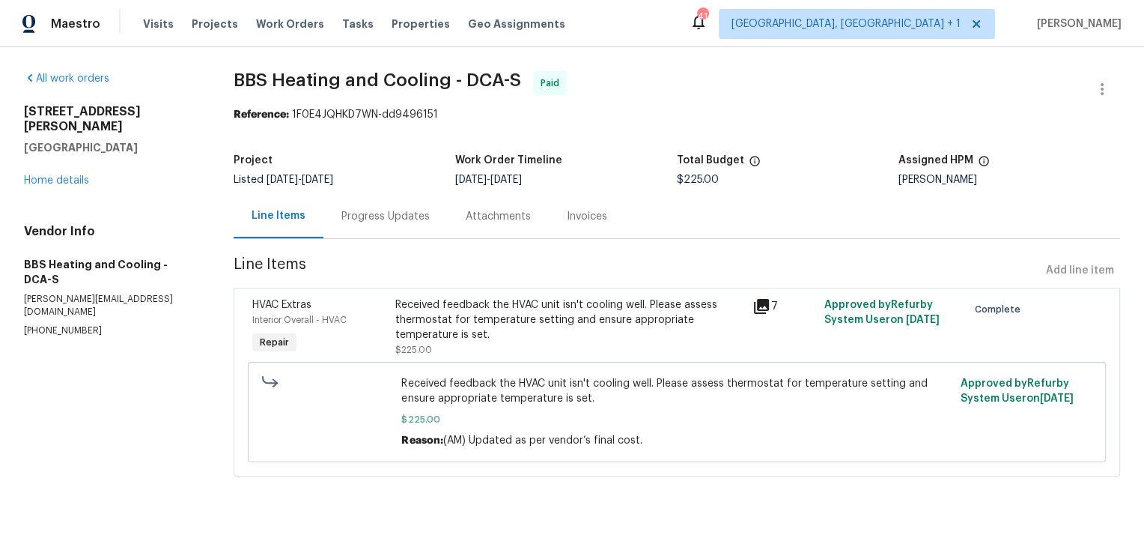
click at [376, 225] on div "Progress Updates" at bounding box center [386, 216] width 124 height 44
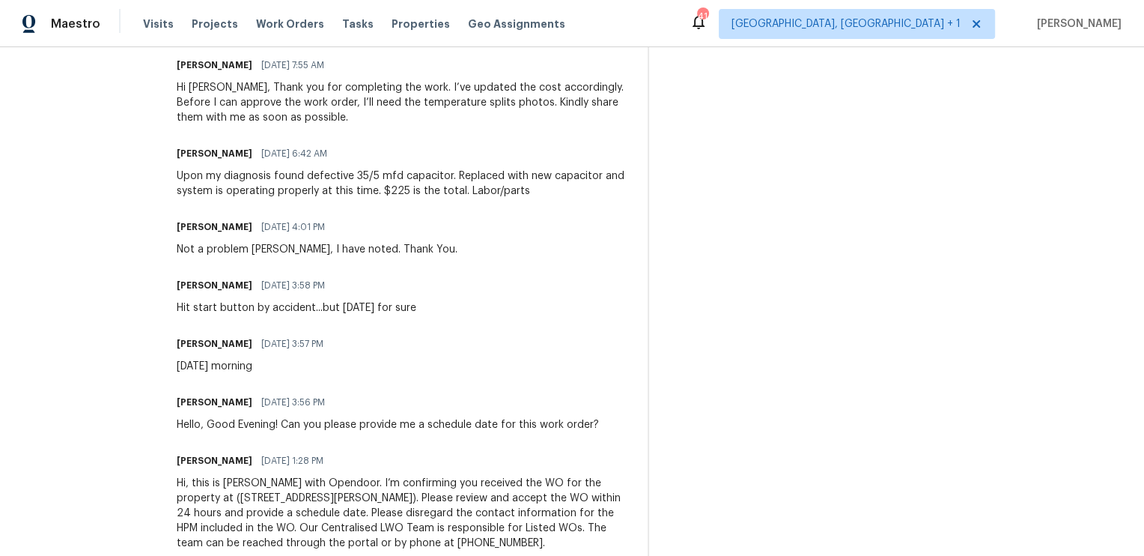
scroll to position [747, 0]
